Goal: Information Seeking & Learning: Learn about a topic

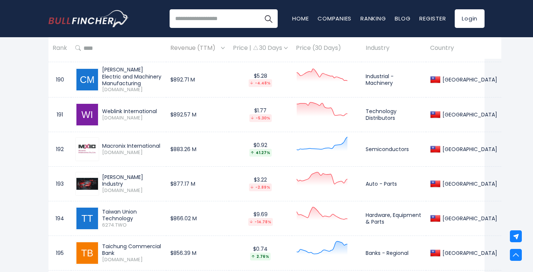
scroll to position [1171, 0]
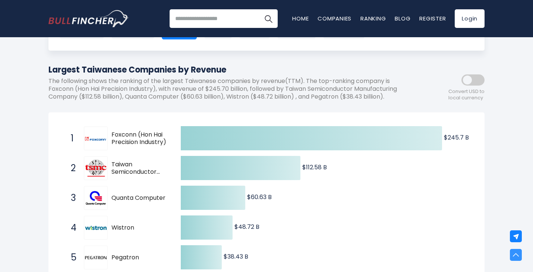
scroll to position [0, 0]
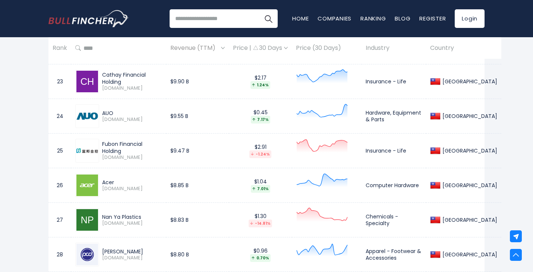
scroll to position [1279, 0]
click at [93, 174] on img at bounding box center [87, 185] width 22 height 22
click at [104, 179] on div "Acer" at bounding box center [132, 182] width 60 height 7
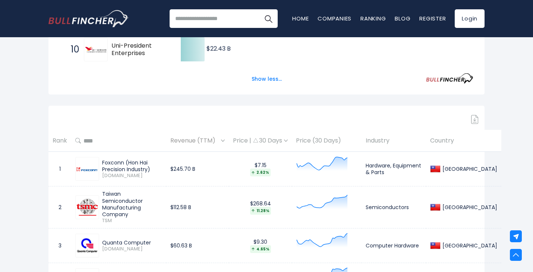
scroll to position [421, 0]
click at [284, 142] on div "Price | 30 Days" at bounding box center [260, 142] width 55 height 8
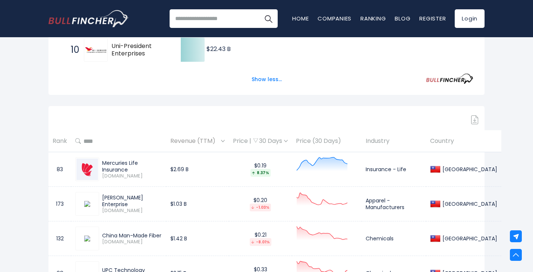
click at [284, 142] on div "Price | 30 Days" at bounding box center [260, 142] width 55 height 8
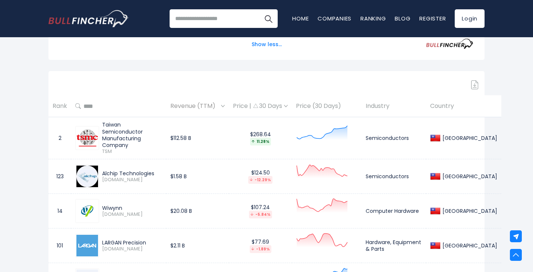
scroll to position [455, 0]
click at [206, 103] on span "Revenue (TTM)" at bounding box center [194, 107] width 49 height 12
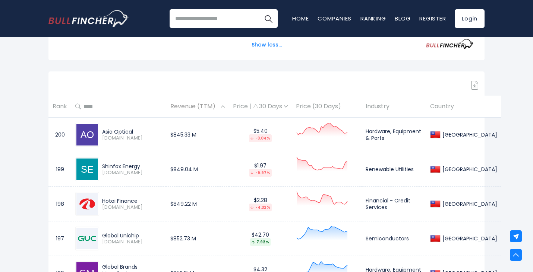
click at [206, 105] on span "Revenue (TTM)" at bounding box center [194, 107] width 49 height 12
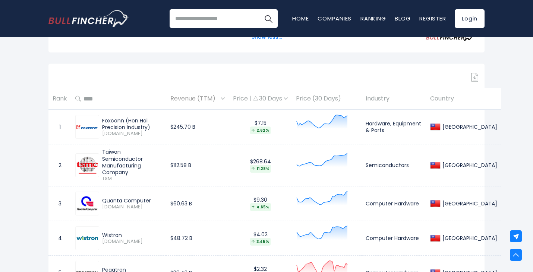
scroll to position [460, 0]
